Goal: Contribute content: Add original content to the website for others to see

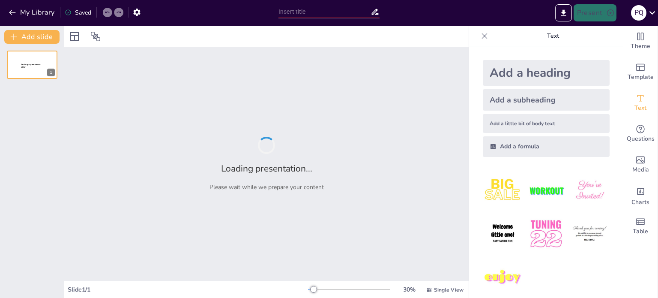
type input "sendsteps"
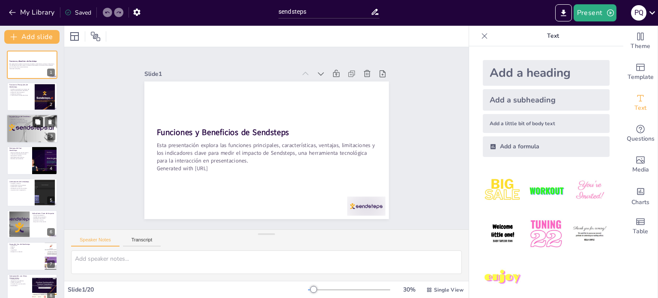
checkbox input "true"
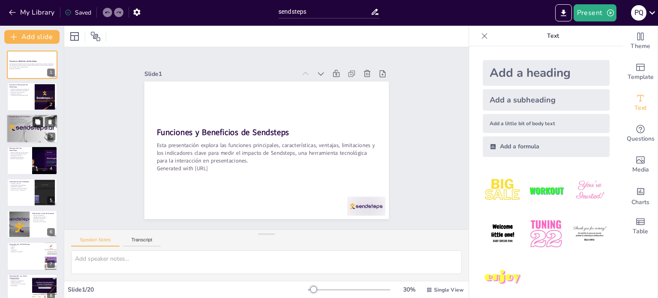
checkbox input "true"
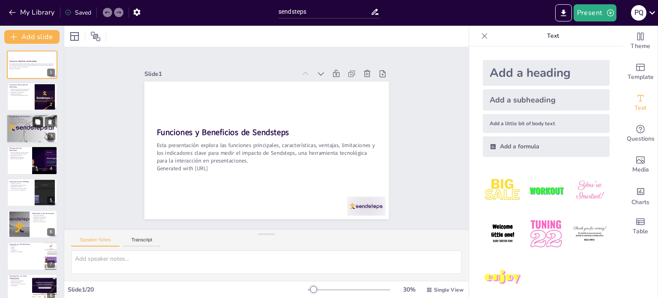
checkbox input "true"
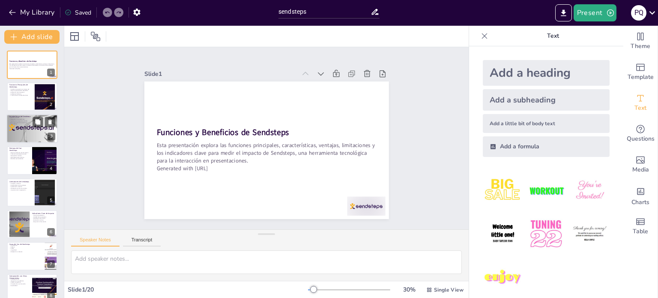
checkbox input "true"
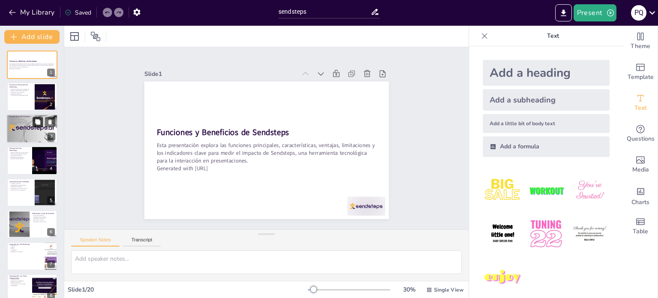
checkbox input "true"
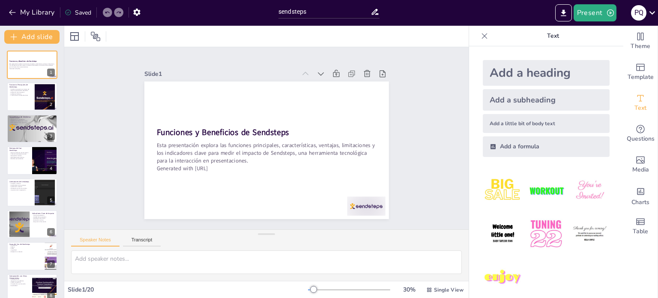
checkbox input "true"
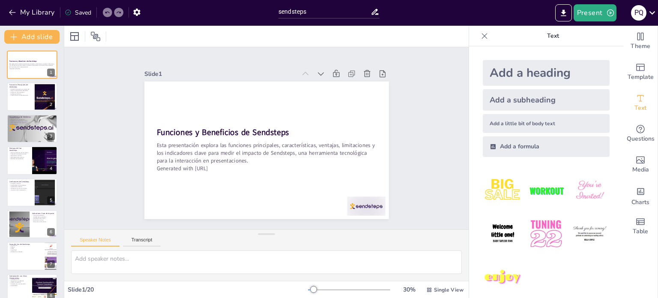
checkbox input "true"
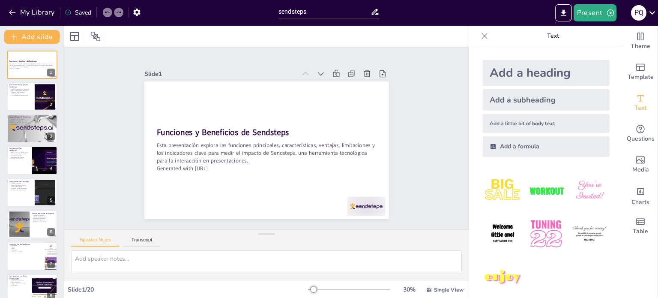
checkbox input "true"
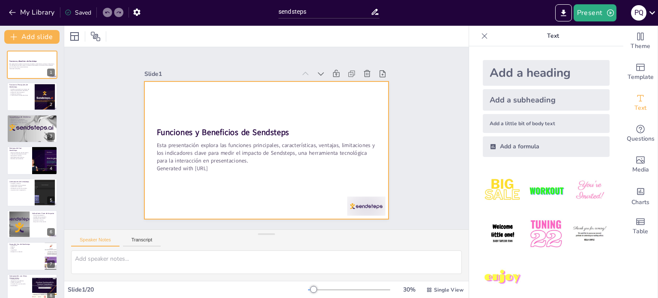
checkbox input "true"
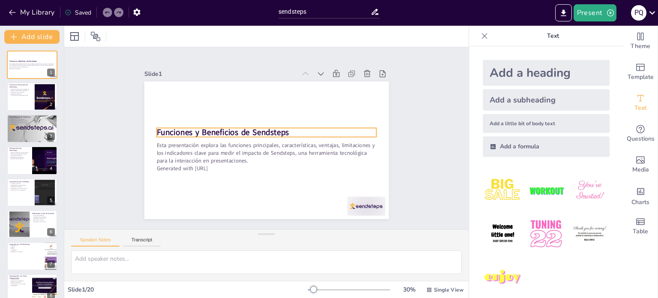
checkbox input "true"
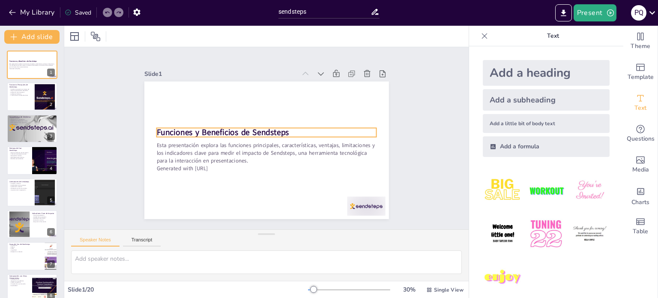
checkbox input "true"
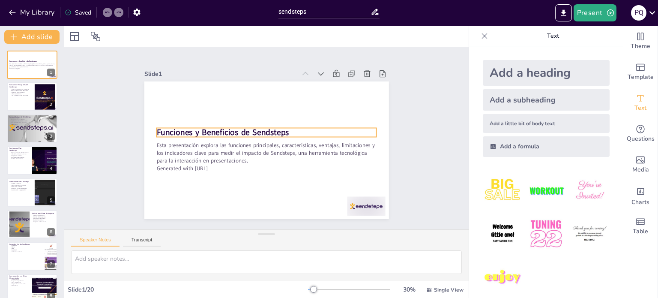
checkbox input "true"
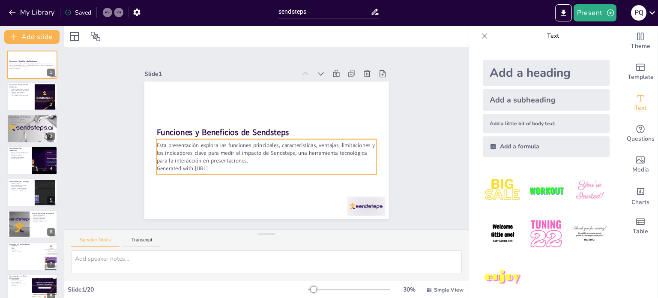
checkbox input "true"
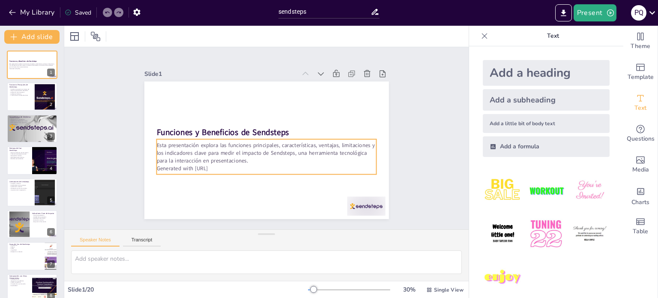
checkbox input "true"
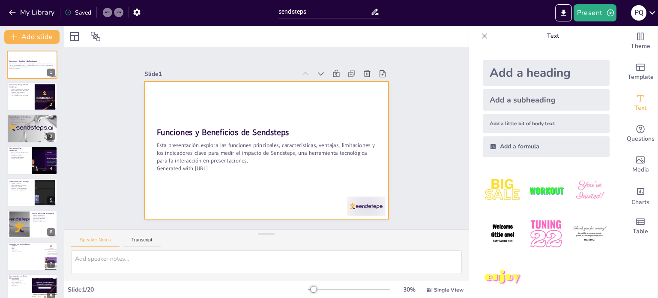
checkbox input "true"
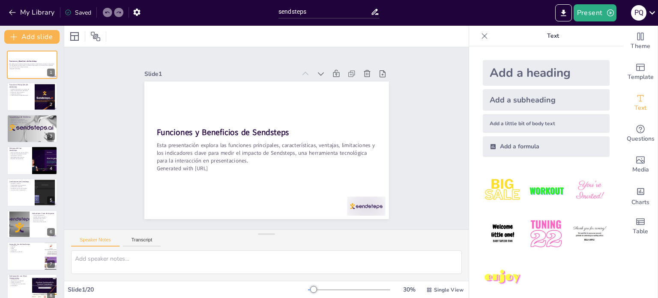
checkbox input "true"
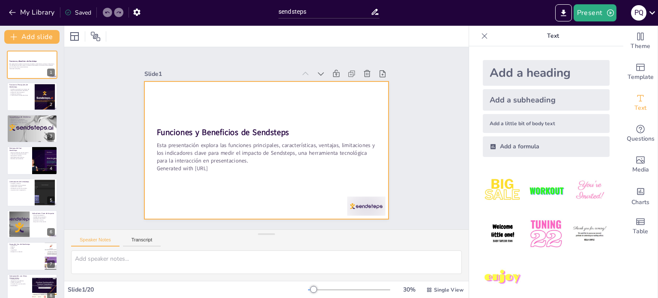
checkbox input "true"
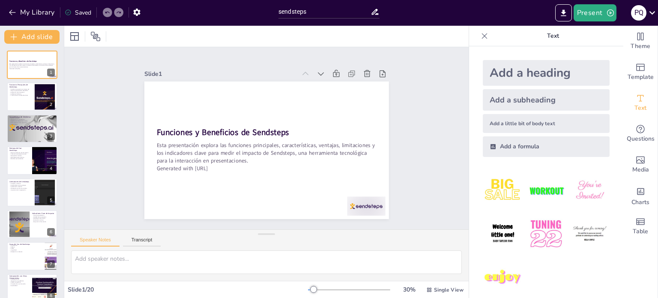
checkbox input "true"
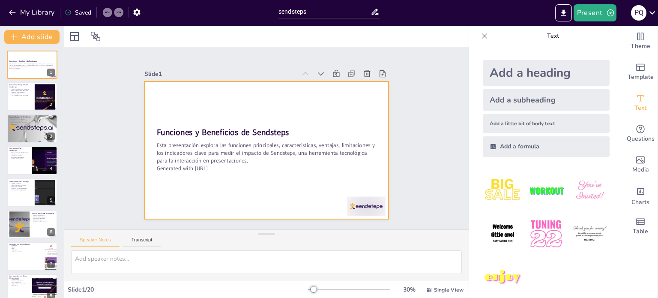
checkbox input "true"
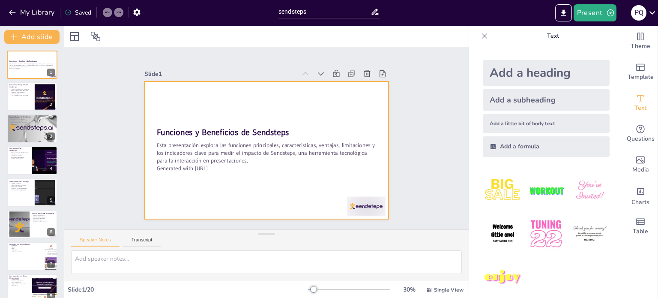
checkbox input "true"
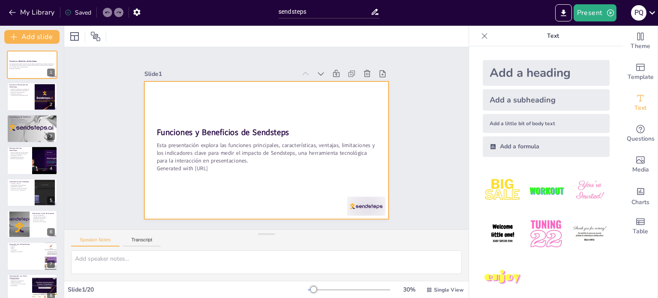
checkbox input "true"
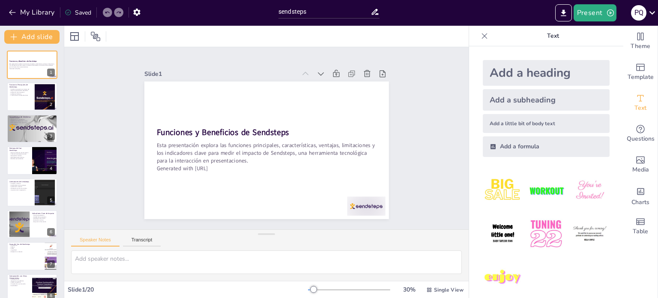
checkbox input "true"
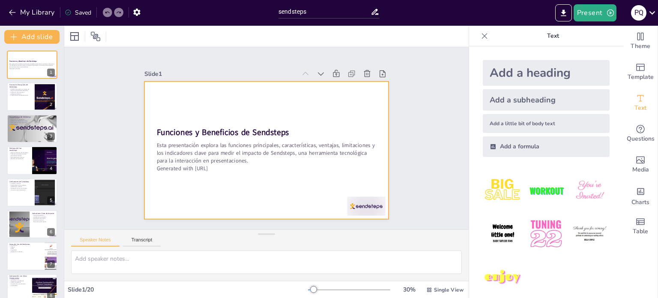
checkbox input "true"
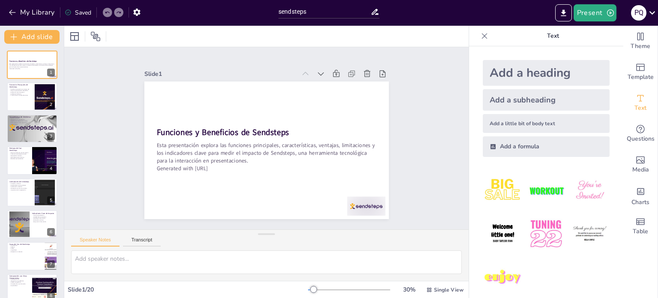
checkbox input "true"
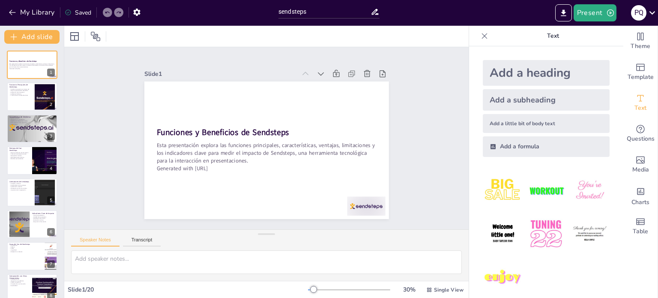
checkbox input "true"
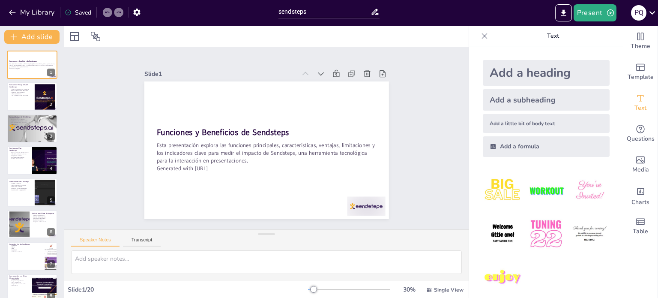
checkbox input "true"
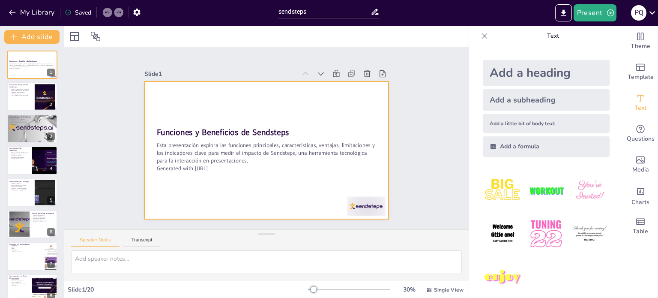
checkbox input "true"
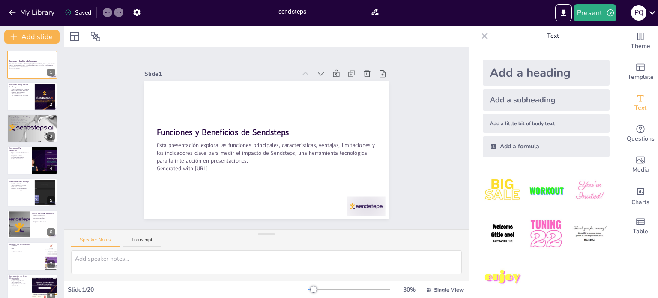
checkbox input "true"
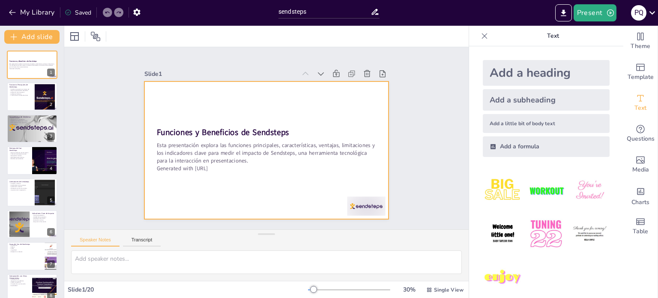
checkbox input "true"
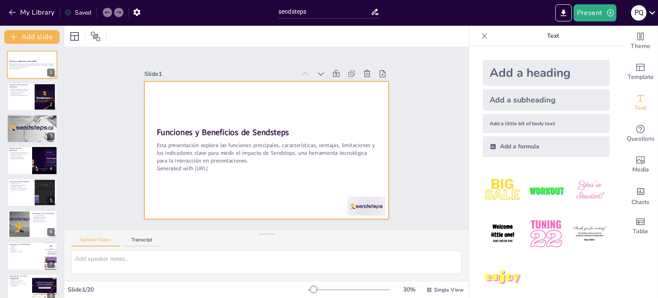
checkbox input "true"
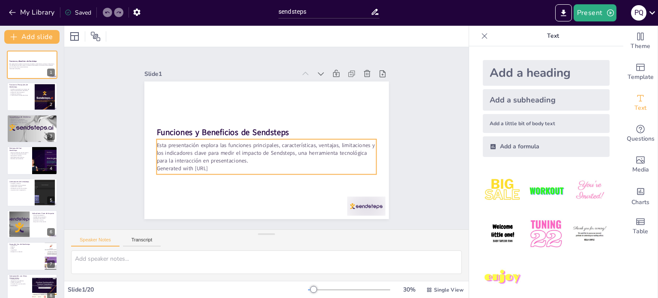
checkbox input "true"
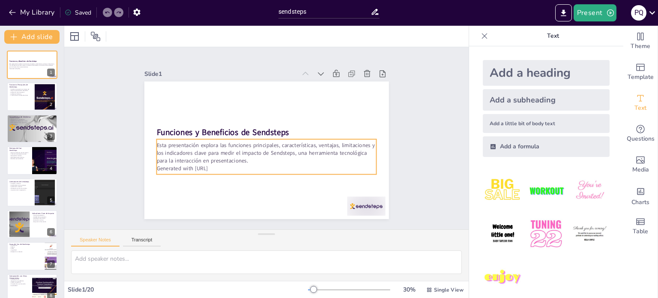
checkbox input "true"
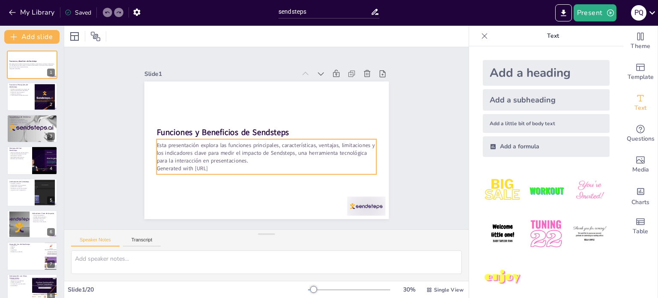
checkbox input "true"
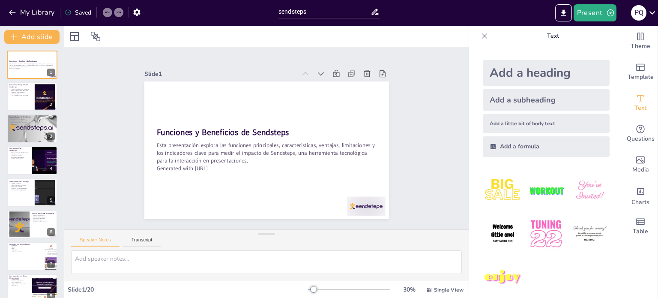
checkbox input "true"
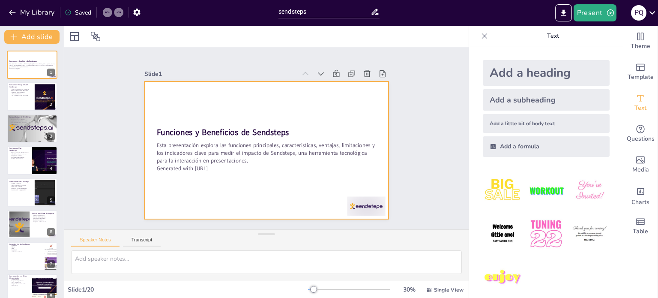
checkbox input "true"
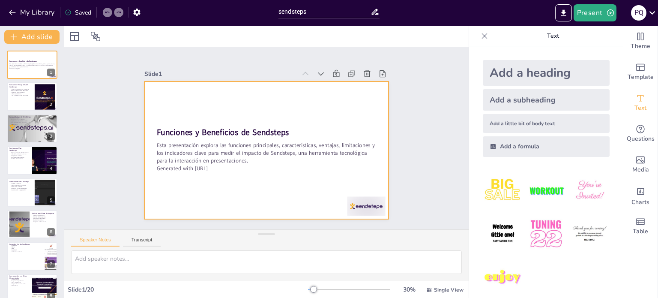
checkbox input "true"
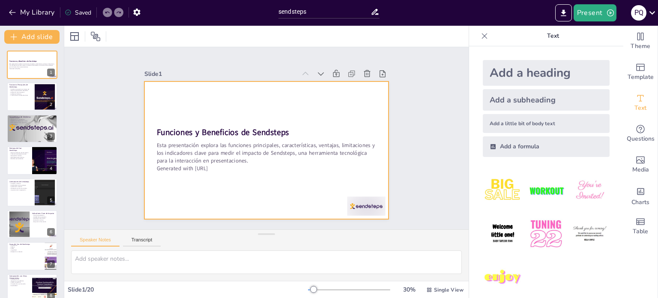
checkbox input "true"
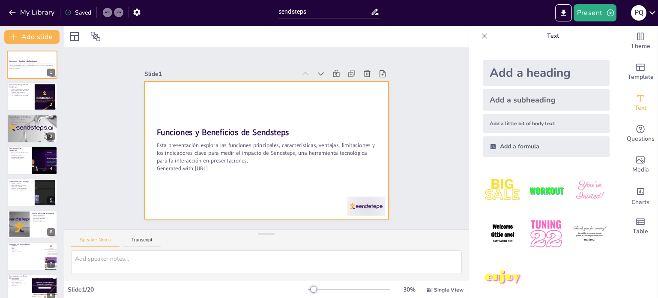
checkbox input "true"
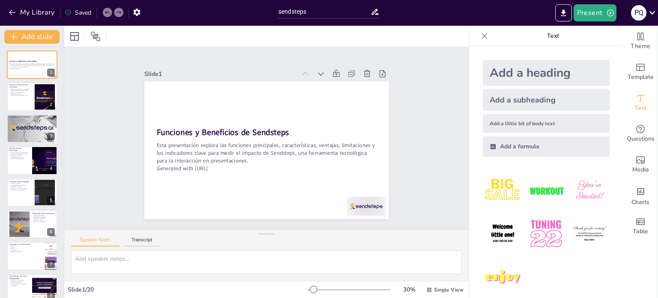
checkbox input "true"
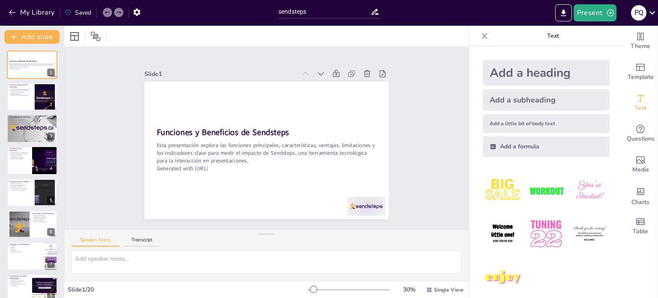
checkbox input "true"
click at [27, 94] on p "Transformación de presentaciones" at bounding box center [20, 95] width 23 height 2
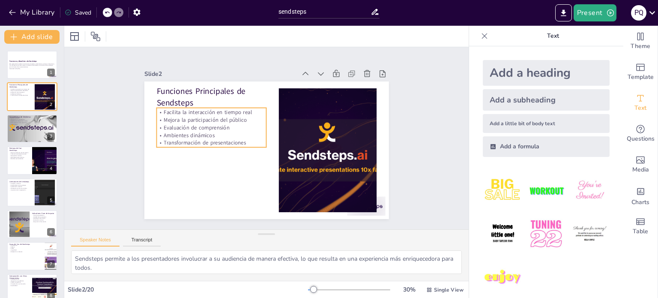
click at [201, 135] on p "Ambientes dinámicos" at bounding box center [236, 91] width 71 height 93
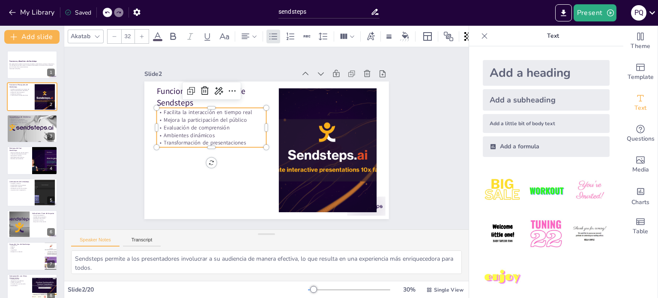
click at [177, 135] on p "Ambientes dinámicos" at bounding box center [223, 103] width 93 height 71
click at [184, 135] on p "Ambientes dinámicos" at bounding box center [227, 99] width 87 height 79
click at [243, 144] on div "Facilita la interacción en tiempo real Mejora la participación del público Eval…" at bounding box center [237, 90] width 103 height 108
click at [243, 140] on div "Facilita la interacción en tiempo real Mejora la participación del público Eval…" at bounding box center [266, 82] width 62 height 116
click at [243, 144] on div "Facilita la interacción en tiempo real Mejora la participación del público Eval…" at bounding box center [220, 106] width 117 height 81
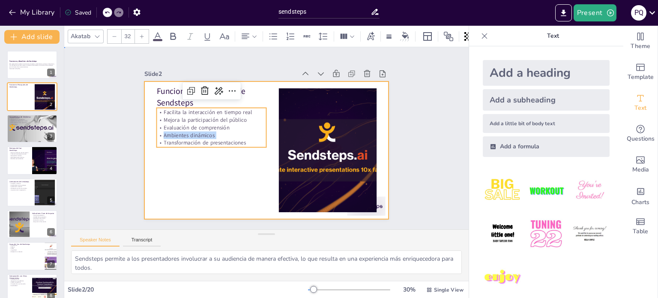
click at [240, 168] on div at bounding box center [258, 130] width 266 height 274
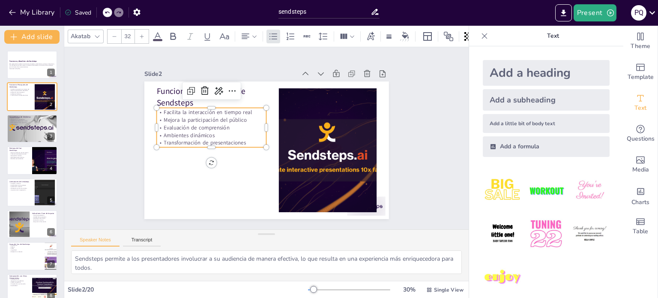
click at [233, 118] on p "Mejora la participación del público" at bounding box center [214, 114] width 110 height 19
click at [450, 34] on icon at bounding box center [448, 36] width 9 height 9
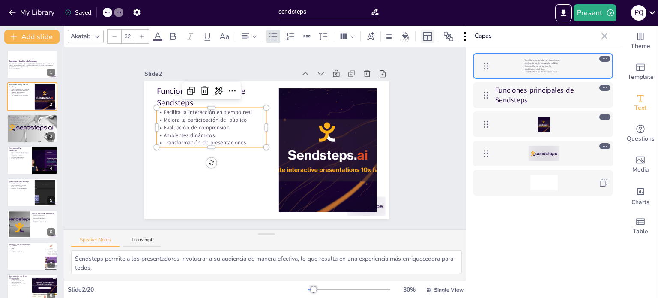
click at [430, 31] on icon at bounding box center [427, 36] width 10 height 10
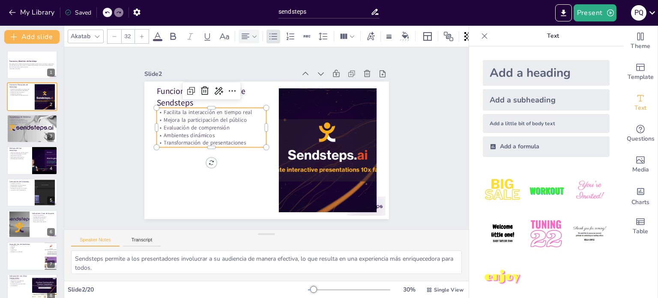
click at [251, 33] on icon at bounding box center [254, 36] width 6 height 6
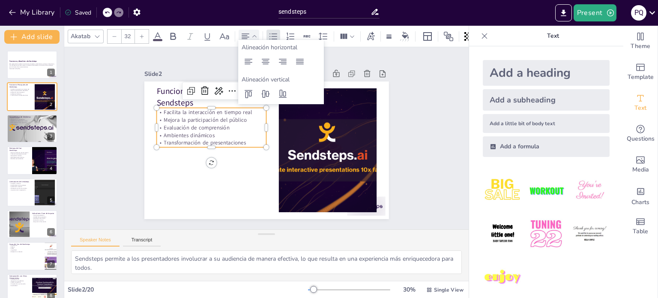
click at [251, 33] on icon at bounding box center [254, 36] width 6 height 6
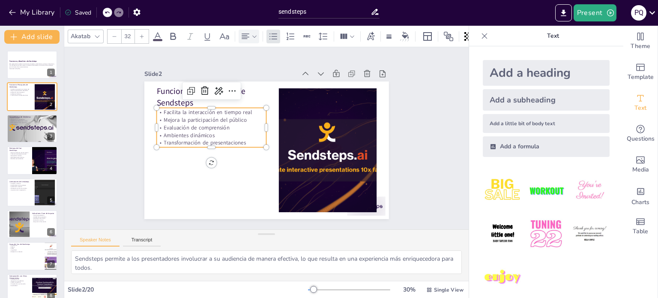
click at [97, 33] on icon at bounding box center [97, 36] width 7 height 7
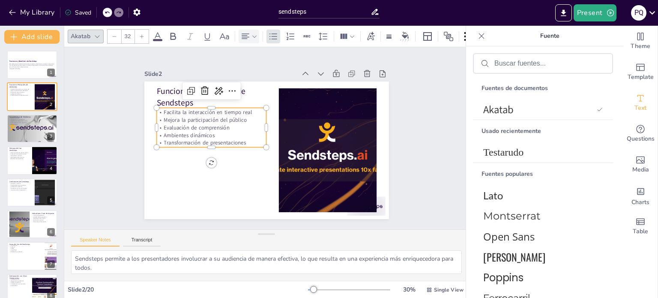
click at [97, 33] on icon at bounding box center [97, 36] width 7 height 7
drag, startPoint x: 97, startPoint y: 33, endPoint x: 307, endPoint y: 48, distance: 210.0
click at [307, 48] on div "Akatab 32 Slide 1 Funciones y Beneficios de Sendsteps Esta presentación explora…" at bounding box center [266, 162] width 404 height 272
click at [410, 38] on div at bounding box center [405, 37] width 16 height 14
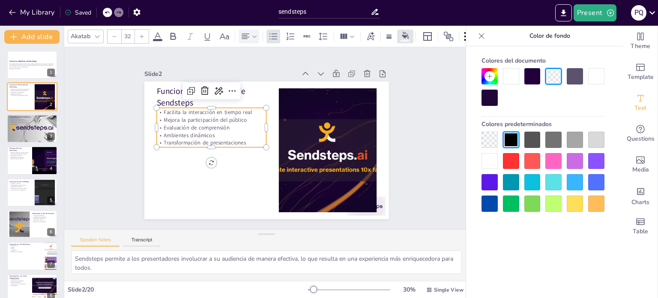
click at [553, 198] on div at bounding box center [553, 203] width 16 height 16
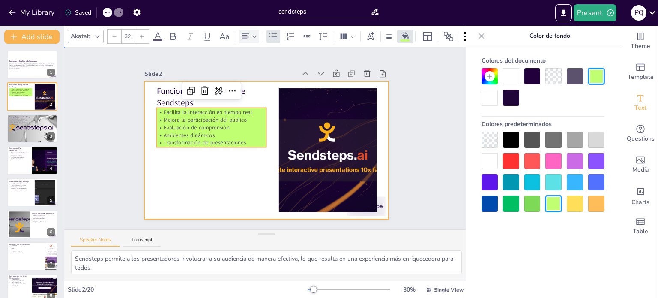
click at [241, 171] on div at bounding box center [256, 145] width 255 height 278
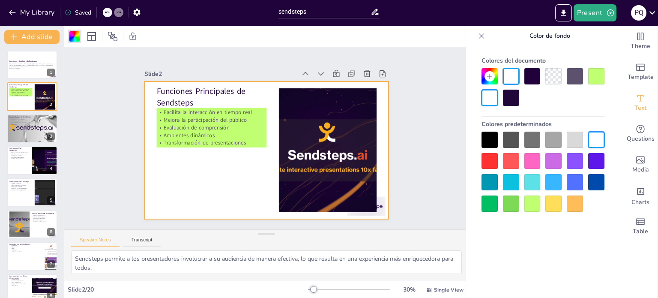
click at [241, 171] on div at bounding box center [255, 141] width 207 height 275
click at [536, 205] on div at bounding box center [532, 203] width 16 height 16
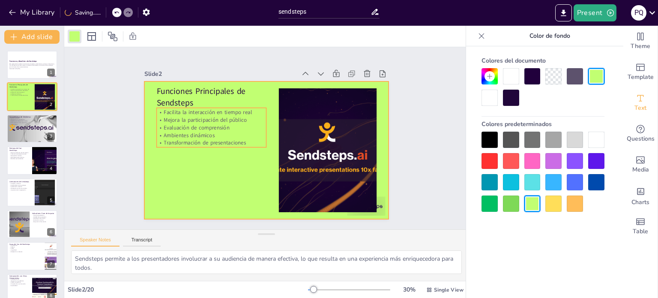
click at [250, 123] on p "Evaluación de comprensión" at bounding box center [221, 106] width 104 height 52
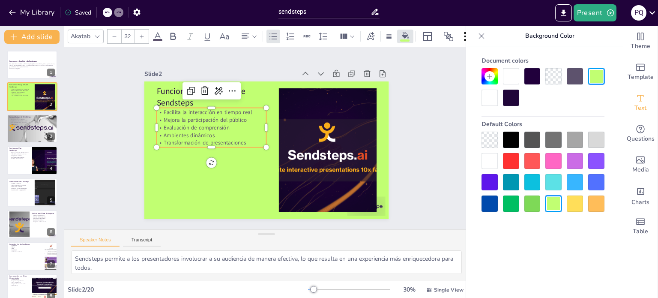
click at [250, 123] on p "Evaluación de comprensión" at bounding box center [242, 87] width 71 height 93
click at [593, 202] on div at bounding box center [596, 203] width 16 height 16
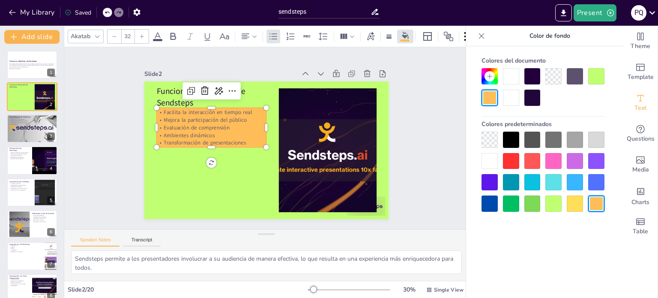
click at [578, 200] on div at bounding box center [575, 203] width 16 height 16
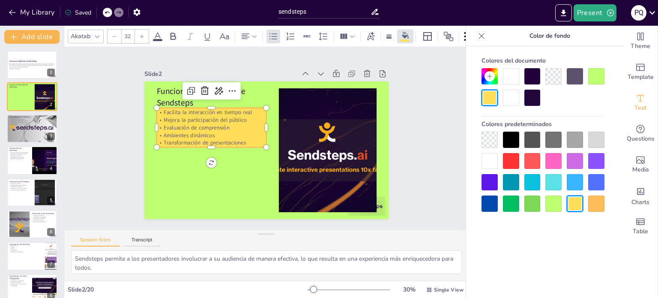
click at [594, 208] on div at bounding box center [596, 203] width 16 height 16
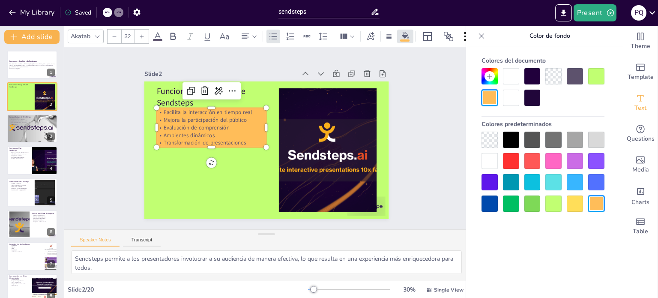
click at [231, 108] on p "Facilita la interacción en tiempo real" at bounding box center [262, 77] width 62 height 99
click at [190, 108] on p "Facilita la interacción en tiempo real" at bounding box center [236, 85] width 93 height 71
click at [160, 34] on icon at bounding box center [158, 36] width 10 height 10
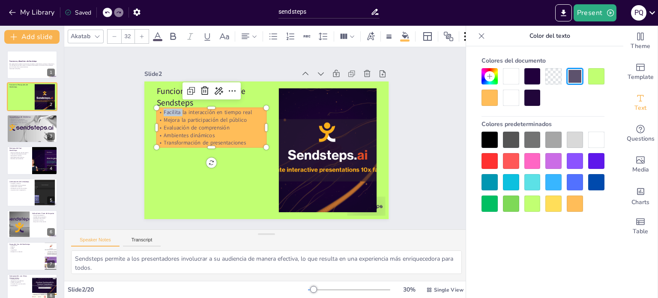
click at [492, 144] on div at bounding box center [490, 140] width 16 height 16
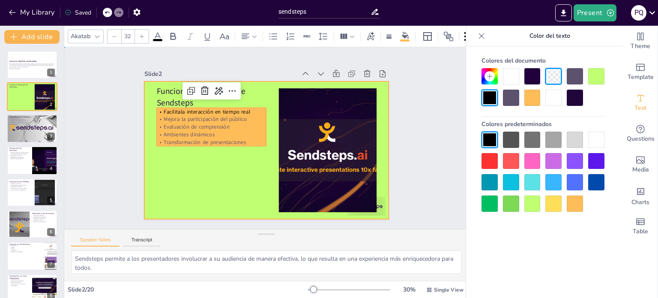
click at [222, 165] on div at bounding box center [256, 145] width 255 height 278
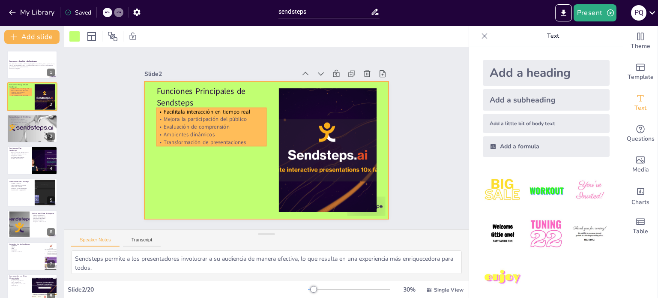
click at [172, 115] on p "Mejora la participación del público" at bounding box center [224, 98] width 104 height 52
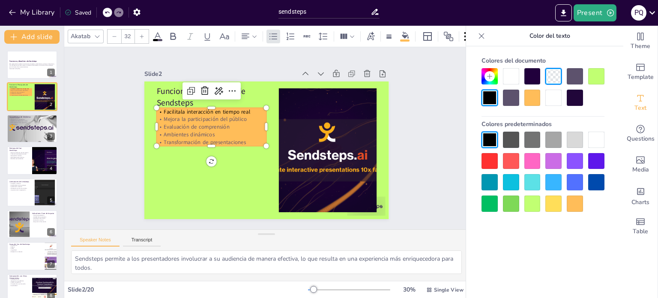
click at [167, 115] on p "Mejora la participación del público" at bounding box center [220, 103] width 107 height 41
click at [179, 116] on p "Mejora la participación del público" at bounding box center [228, 94] width 99 height 62
click at [167, 116] on p "Mejora la participación del público" at bounding box center [220, 103] width 107 height 41
click at [43, 57] on button at bounding box center [38, 58] width 10 height 10
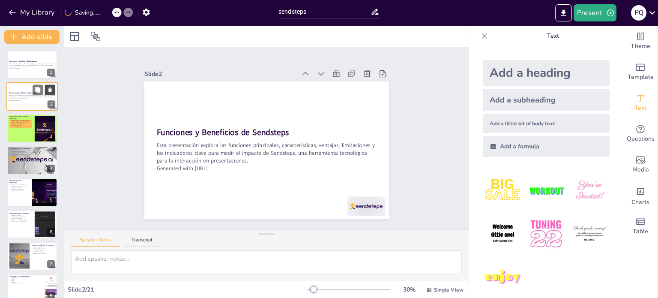
click at [49, 87] on icon at bounding box center [50, 90] width 6 height 6
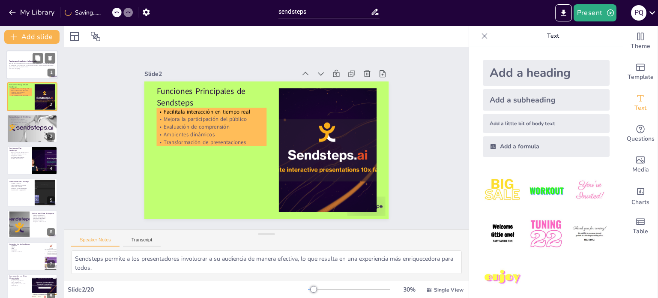
click at [27, 69] on p "Generated with [URL]" at bounding box center [32, 69] width 46 height 2
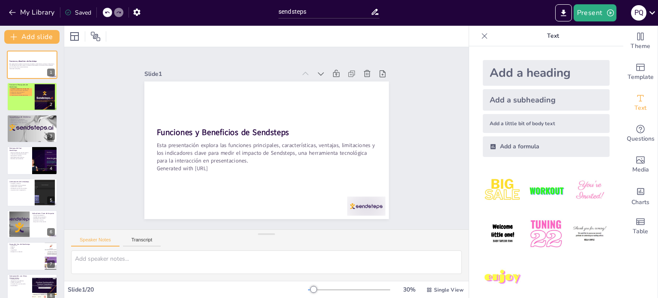
click at [479, 30] on div at bounding box center [485, 36] width 14 height 14
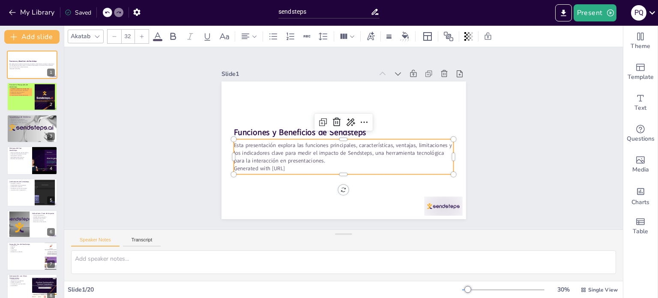
click at [410, 142] on p "Esta presentación explora las funciones principales, características, ventajas,…" at bounding box center [338, 151] width 210 height 111
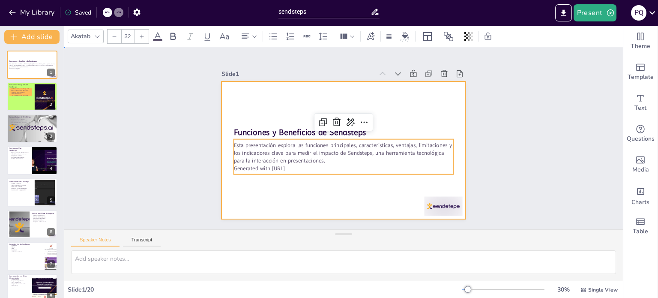
click at [417, 114] on div at bounding box center [336, 148] width 278 height 255
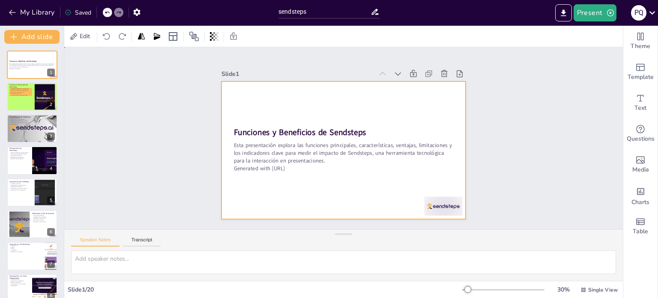
click at [417, 114] on div at bounding box center [338, 148] width 279 height 225
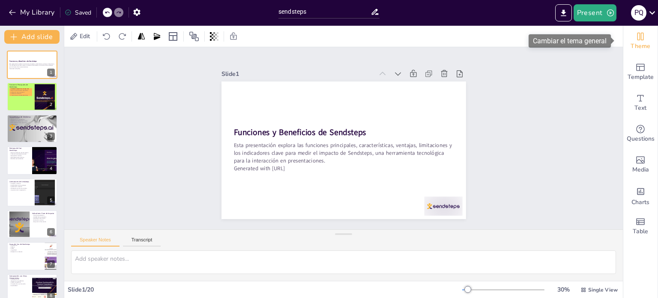
click at [635, 45] on span "Theme" at bounding box center [641, 46] width 20 height 9
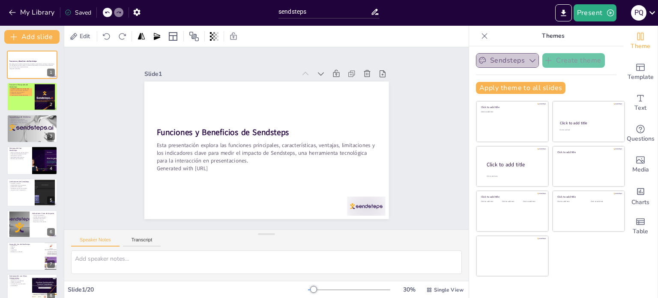
click at [528, 60] on icon "button" at bounding box center [532, 60] width 9 height 9
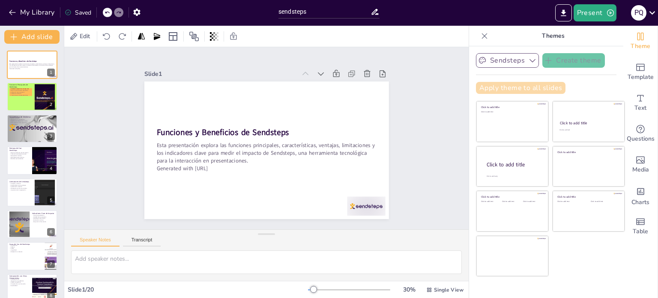
click at [518, 84] on button "Apply theme to all slides" at bounding box center [521, 88] width 90 height 12
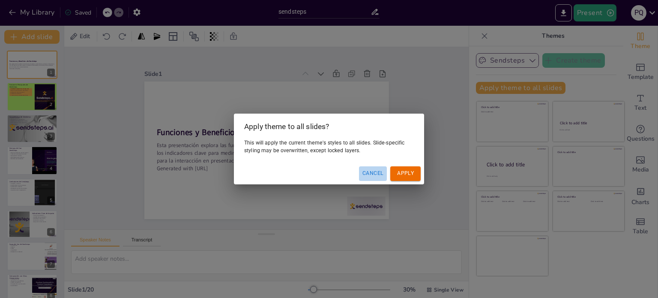
click at [361, 173] on button "Cancel" at bounding box center [373, 173] width 28 height 14
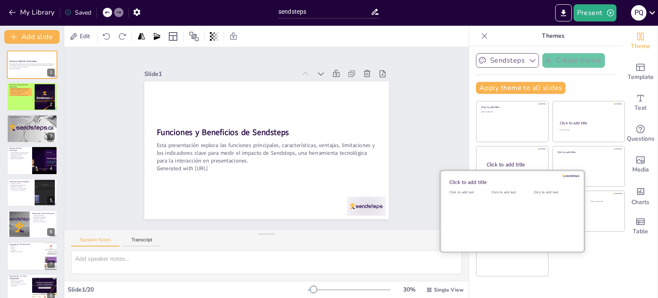
click at [514, 219] on div "Click to add text" at bounding box center [510, 216] width 39 height 53
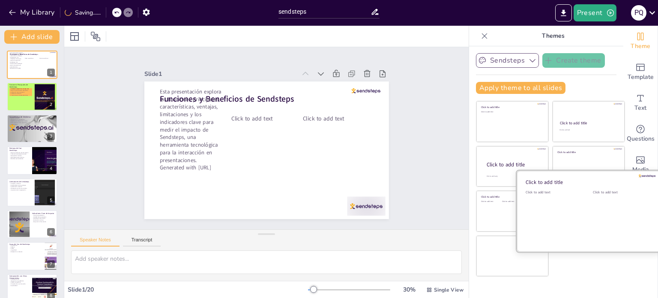
click at [593, 213] on div "Click to add text" at bounding box center [620, 216] width 54 height 53
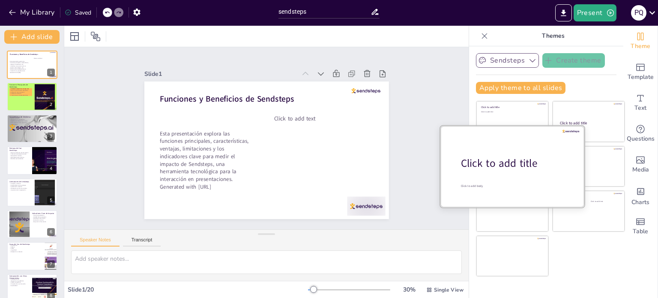
click at [506, 156] on div "Click to add title" at bounding box center [515, 163] width 109 height 15
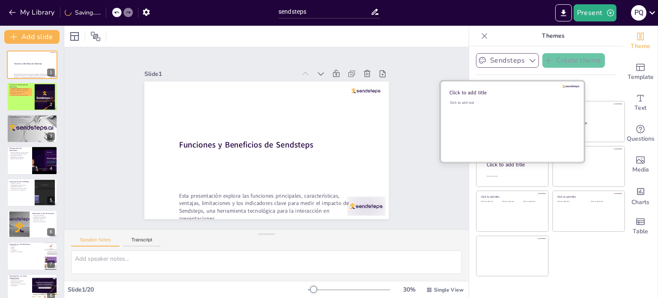
click at [532, 109] on div "Click to add text" at bounding box center [511, 126] width 123 height 53
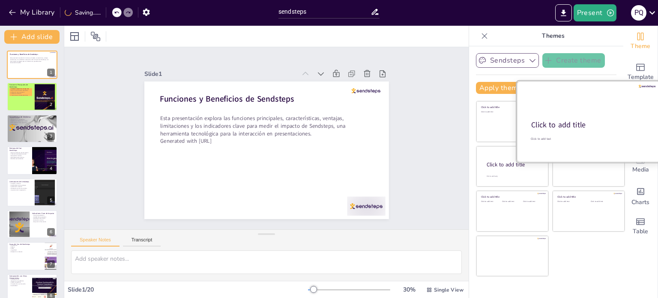
click at [600, 122] on div "Click to add title" at bounding box center [588, 125] width 114 height 10
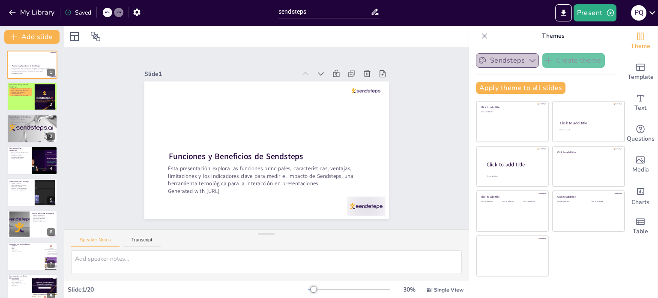
click at [528, 62] on icon "button" at bounding box center [532, 60] width 9 height 9
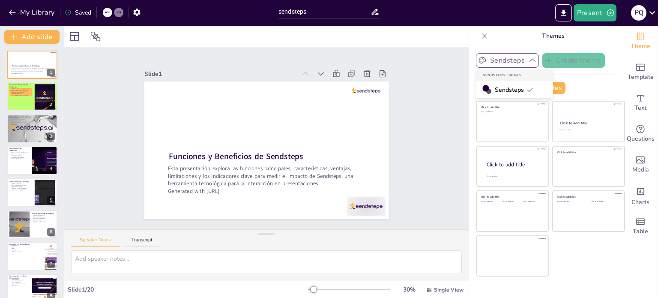
click at [482, 87] on div at bounding box center [485, 88] width 6 height 6
click at [525, 91] on button "Apply theme to all slides" at bounding box center [521, 88] width 90 height 12
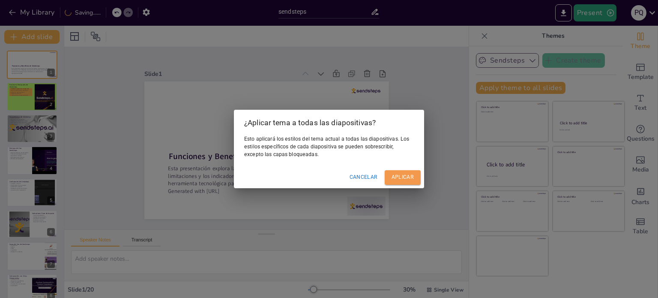
click at [395, 174] on font "Aplicar" at bounding box center [403, 177] width 22 height 6
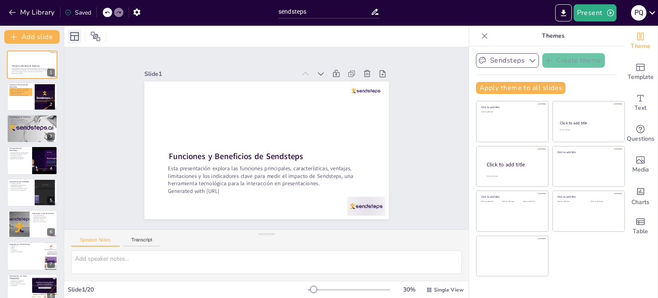
click at [78, 38] on icon at bounding box center [74, 36] width 9 height 9
click at [92, 42] on div at bounding box center [96, 37] width 14 height 14
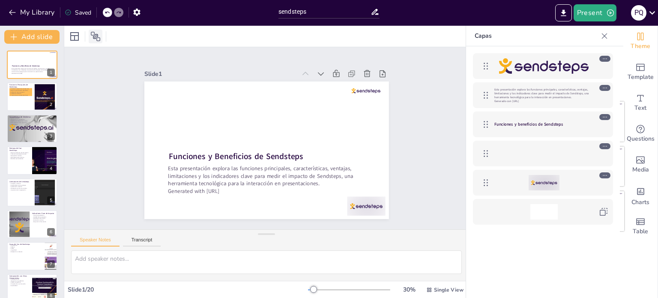
click at [92, 42] on div at bounding box center [96, 37] width 14 height 14
click at [77, 37] on icon at bounding box center [74, 36] width 10 height 10
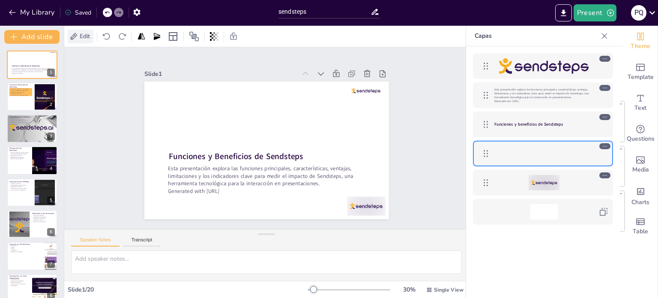
click at [87, 33] on span "Edit" at bounding box center [85, 36] width 14 height 8
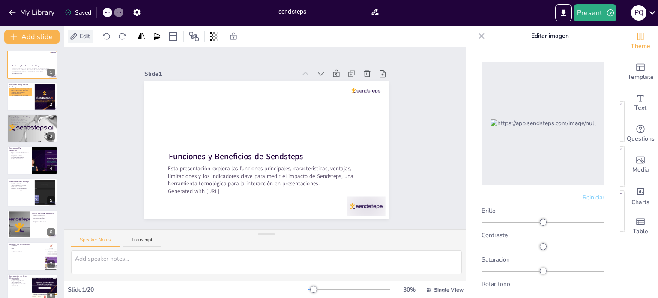
click at [87, 33] on span "Edit" at bounding box center [85, 36] width 14 height 8
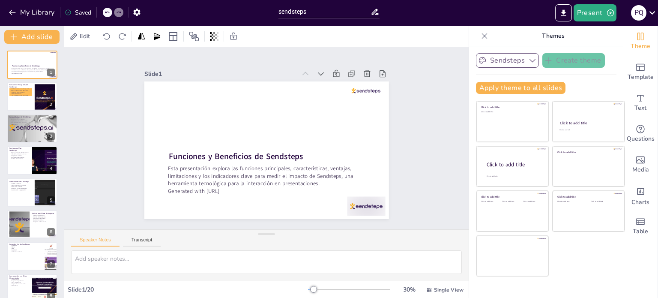
click at [480, 39] on icon at bounding box center [484, 36] width 9 height 9
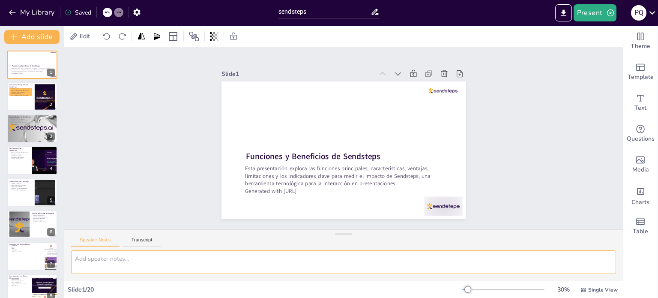
click at [119, 265] on textarea at bounding box center [343, 262] width 545 height 24
click at [635, 34] on icon "Change the overall theme" at bounding box center [640, 36] width 10 height 10
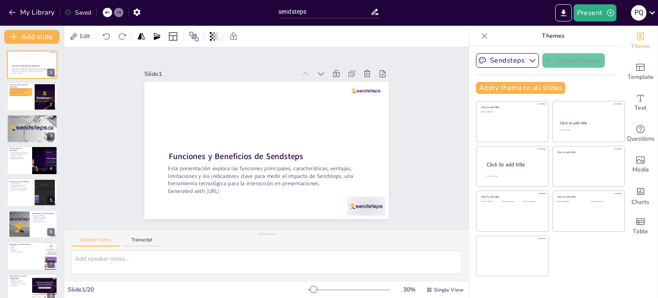
click at [444, 180] on div "Slide 1 Funciones y Beneficios de Sendsteps Esta presentación explora las funci…" at bounding box center [266, 138] width 422 height 406
click at [427, 287] on div "Single View" at bounding box center [445, 290] width 41 height 14
click at [428, 273] on font "Vista de lista" at bounding box center [433, 270] width 35 height 8
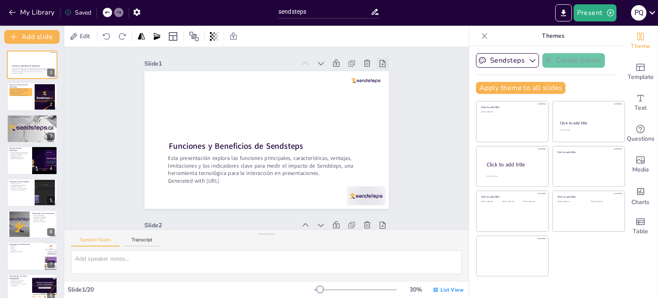
click at [385, 197] on icon at bounding box center [389, 201] width 9 height 9
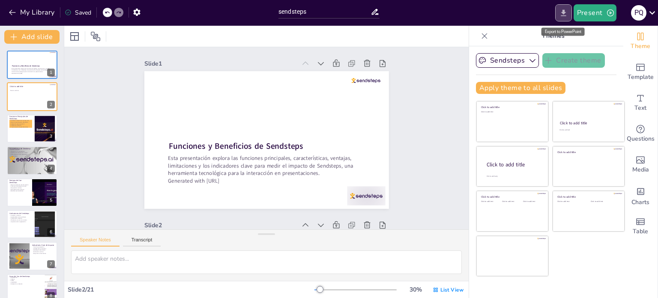
click at [566, 11] on icon "Export to PowerPoint" at bounding box center [563, 13] width 9 height 9
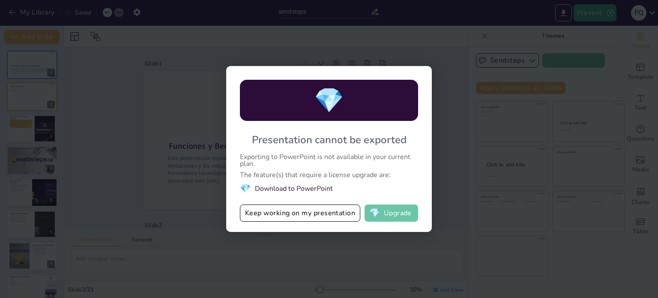
click at [383, 216] on button "💎 Upgrade" at bounding box center [392, 212] width 54 height 17
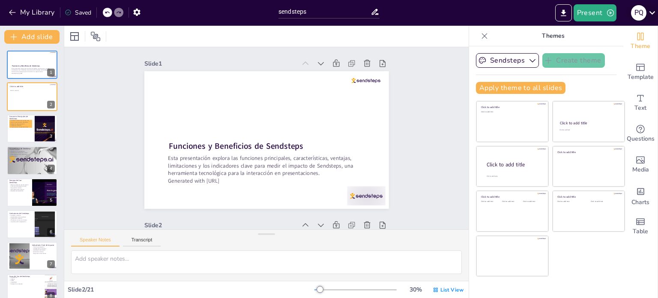
click at [650, 14] on icon at bounding box center [653, 13] width 12 height 12
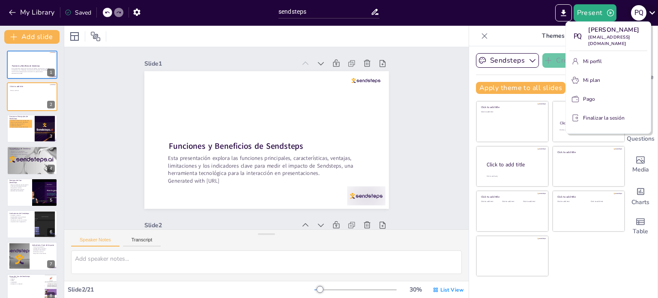
click at [650, 14] on div at bounding box center [329, 149] width 658 height 298
